Goal: Book appointment/travel/reservation

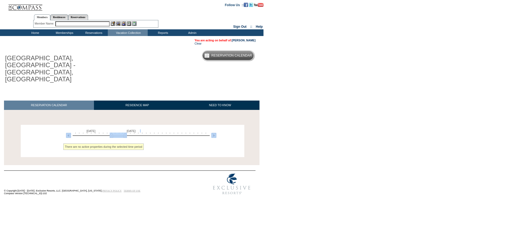
click at [212, 129] on div "[DATE] [DATE]" at bounding box center [140, 133] width 154 height 9
click at [213, 133] on img at bounding box center [213, 135] width 5 height 5
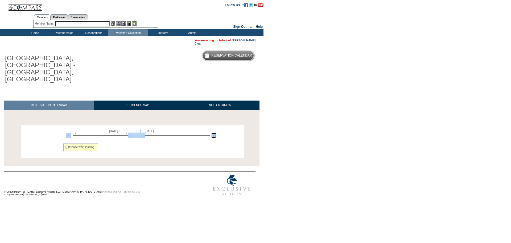
click at [213, 133] on img at bounding box center [213, 135] width 5 height 5
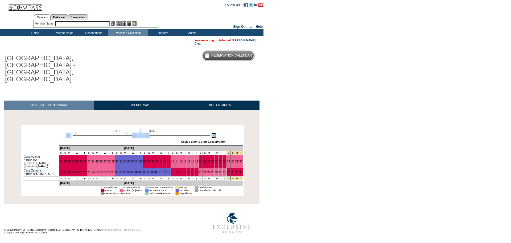
click at [213, 133] on img at bounding box center [213, 135] width 5 height 5
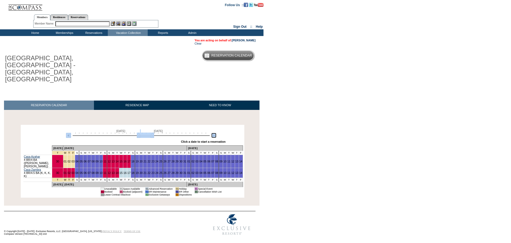
click at [215, 133] on img at bounding box center [213, 135] width 5 height 5
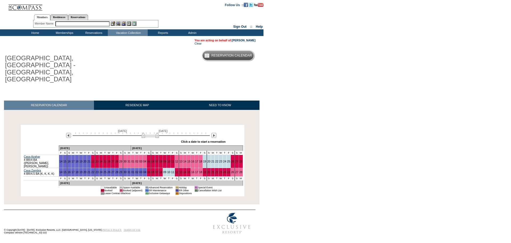
click at [262, 138] on div "Processing [DATE] [DATE] » Apply these dates to all the calendars on this page …" at bounding box center [133, 160] width 260 height 71
click at [215, 133] on img at bounding box center [213, 135] width 5 height 5
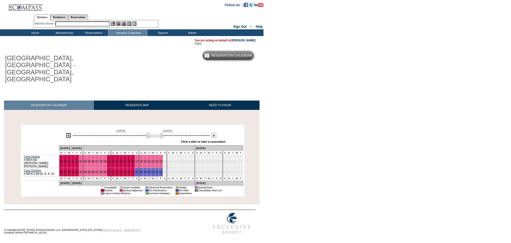
click at [68, 133] on img at bounding box center [68, 135] width 5 height 5
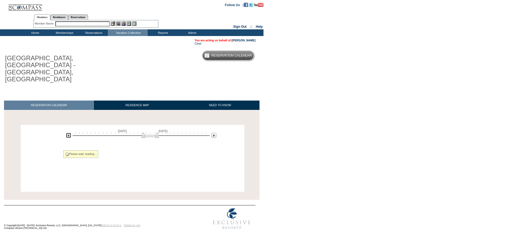
click at [68, 133] on img at bounding box center [68, 135] width 5 height 5
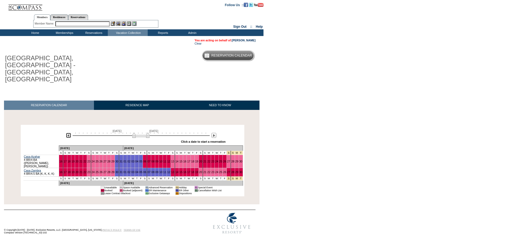
click at [68, 133] on img at bounding box center [68, 135] width 5 height 5
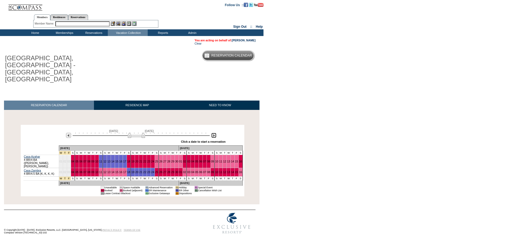
click at [214, 133] on img at bounding box center [213, 135] width 5 height 5
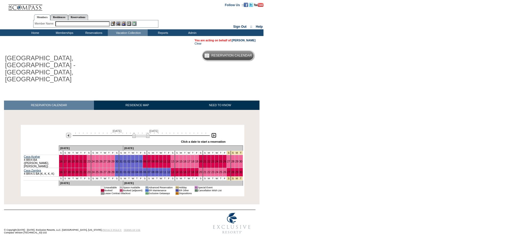
click at [214, 133] on img at bounding box center [213, 135] width 5 height 5
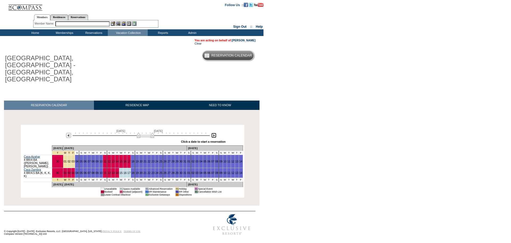
click at [213, 133] on img at bounding box center [213, 135] width 5 height 5
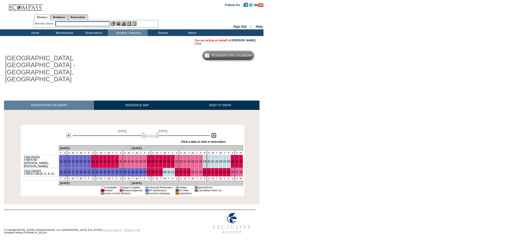
click at [213, 133] on img at bounding box center [213, 135] width 5 height 5
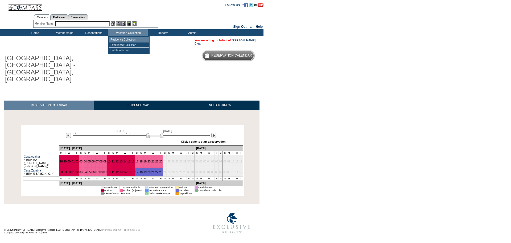
click at [126, 38] on td "Residence Collection" at bounding box center [129, 39] width 40 height 5
